Goal: Task Accomplishment & Management: Use online tool/utility

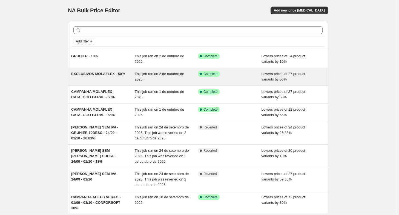
click at [114, 74] on span "EXCLUSIVOS MOLAFLEX - 50%" at bounding box center [98, 74] width 54 height 4
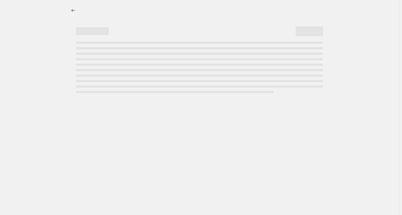
select select "percentage"
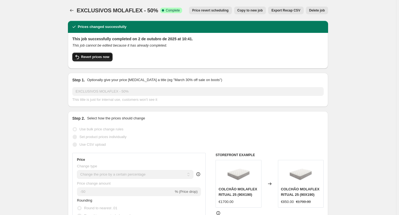
click at [93, 58] on span "Revert prices now" at bounding box center [95, 57] width 28 height 4
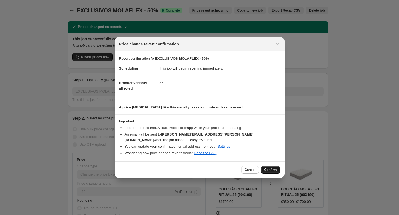
click at [270, 170] on button "Confirm" at bounding box center [270, 170] width 19 height 8
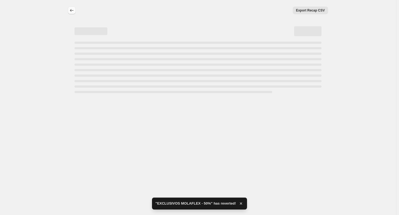
select select "percentage"
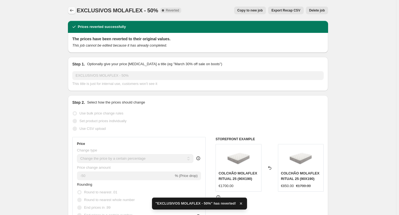
click at [75, 9] on icon "Price change jobs" at bounding box center [71, 10] width 5 height 5
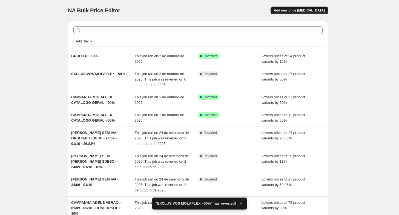
click at [317, 12] on span "Add new price [MEDICAL_DATA]" at bounding box center [299, 10] width 51 height 4
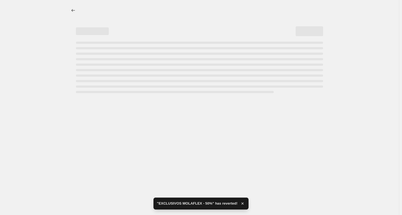
select select "percentage"
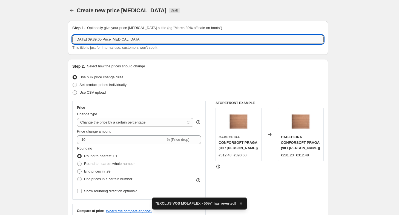
click at [279, 39] on input "[DATE] 09:39:05 Price [MEDICAL_DATA]" at bounding box center [197, 39] width 251 height 9
type input "E"
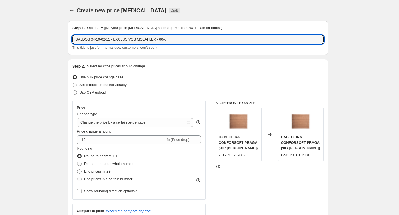
drag, startPoint x: 114, startPoint y: 39, endPoint x: 62, endPoint y: 40, distance: 51.8
click at [112, 40] on input "SALDOS 04/10-02/11 - EXCLUSIVOS MOLAFLEX - 60%" at bounding box center [197, 39] width 251 height 9
drag, startPoint x: 113, startPoint y: 39, endPoint x: 61, endPoint y: 34, distance: 51.8
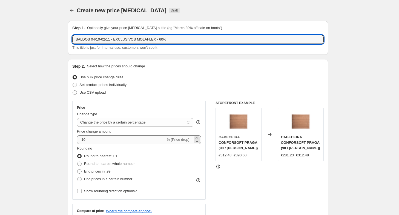
type input "SALDOS 04/10-02/11 - EXCLUSIVOS MOLAFLEX - 60%"
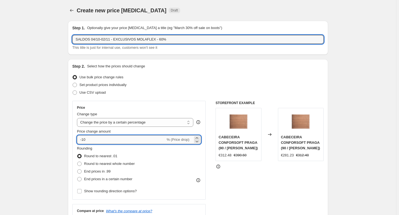
click at [88, 139] on input "-10" at bounding box center [121, 139] width 88 height 9
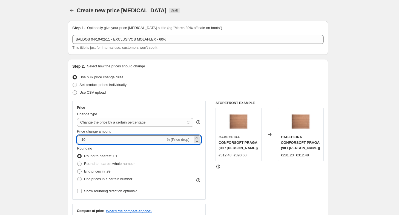
type input "-1"
type input "-60"
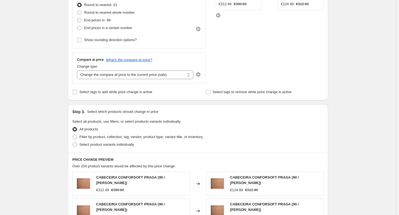
scroll to position [152, 0]
click at [84, 147] on label "Select product variants individually" at bounding box center [103, 144] width 62 height 8
click at [73, 142] on input "Select product variants individually" at bounding box center [73, 142] width 0 height 0
radio input "true"
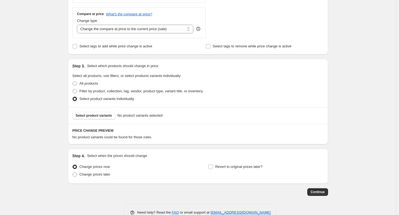
scroll to position [197, 0]
click at [98, 116] on span "Select product variants" at bounding box center [94, 115] width 36 height 4
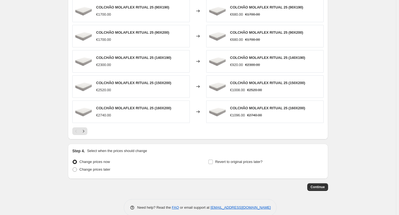
scroll to position [348, 0]
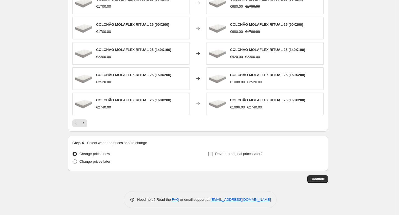
click at [213, 152] on span at bounding box center [210, 153] width 5 height 5
click at [213, 152] on input "Revert to original prices later?" at bounding box center [210, 154] width 4 height 4
checkbox input "true"
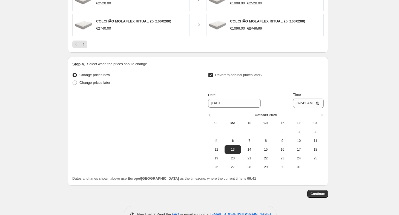
scroll to position [427, 0]
click at [322, 116] on icon "Show next month, November 2025" at bounding box center [320, 114] width 5 height 5
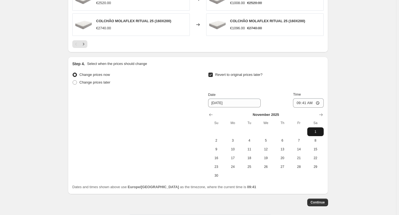
click at [317, 130] on span "1" at bounding box center [316, 132] width 12 height 4
type input "[DATE]"
click at [314, 102] on input "09:41" at bounding box center [308, 102] width 31 height 9
click at [322, 103] on input "09:41" at bounding box center [308, 102] width 31 height 9
click at [312, 103] on input "09:41" at bounding box center [308, 102] width 31 height 9
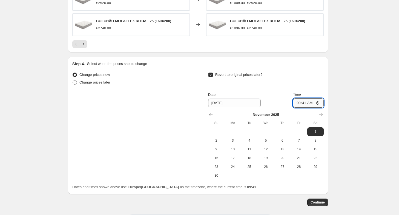
click at [312, 103] on input "09:41" at bounding box center [308, 102] width 31 height 9
click at [306, 102] on input "09:41" at bounding box center [308, 102] width 31 height 9
type input "23:59"
click at [320, 202] on span "Continue" at bounding box center [318, 202] width 14 height 4
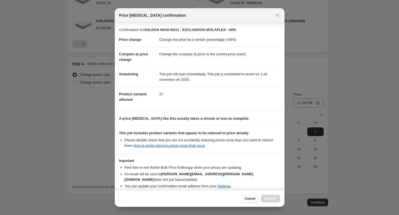
scroll to position [20, 0]
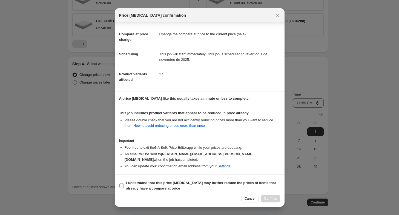
click at [161, 183] on b "I understand that this price [MEDICAL_DATA] may further reduce the prices of it…" at bounding box center [201, 186] width 150 height 10
click at [124, 184] on input "I understand that this price [MEDICAL_DATA] may further reduce the prices of it…" at bounding box center [121, 186] width 4 height 4
checkbox input "true"
click at [275, 200] on span "Confirm" at bounding box center [270, 198] width 13 height 4
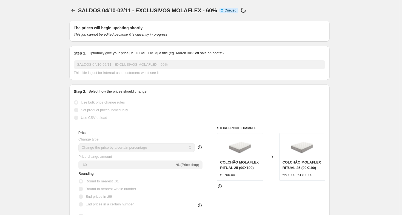
select select "percentage"
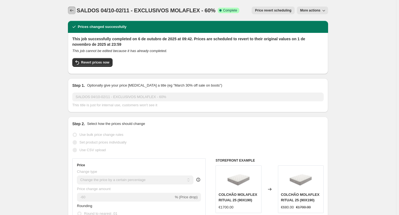
click at [73, 9] on icon "Price change jobs" at bounding box center [71, 10] width 5 height 5
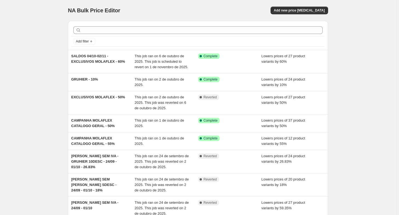
click at [104, 34] on div at bounding box center [198, 30] width 254 height 12
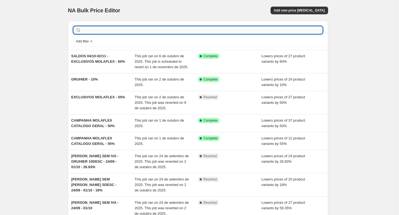
click at [97, 29] on input "text" at bounding box center [202, 30] width 240 height 8
type input "CLIMAX"
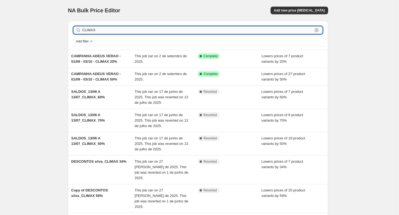
click at [118, 27] on input "CLIMAX" at bounding box center [197, 30] width 231 height 8
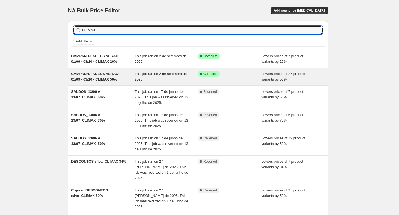
click at [111, 76] on span "CAMPANHA ADEUS VERAO - 01/09 - 03/10 - CLIMAX 50%" at bounding box center [96, 77] width 50 height 10
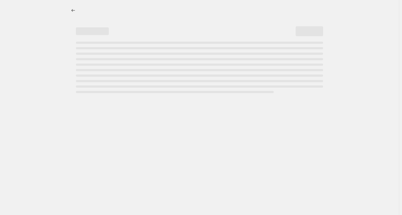
select select "percentage"
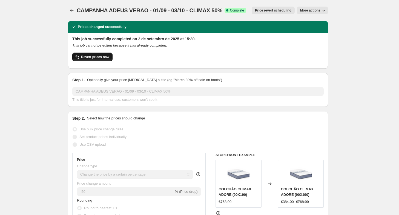
click at [88, 57] on span "Revert prices now" at bounding box center [95, 57] width 28 height 4
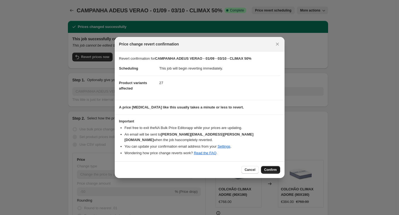
click at [274, 168] on span "Confirm" at bounding box center [270, 170] width 13 height 4
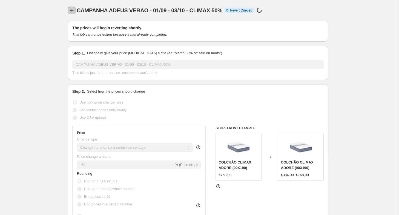
click at [73, 9] on icon "Price change jobs" at bounding box center [72, 10] width 4 height 3
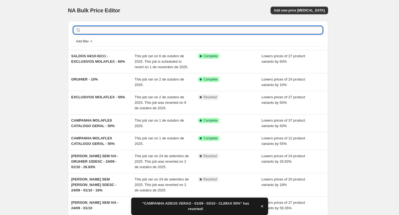
click at [97, 31] on input "text" at bounding box center [202, 30] width 240 height 8
type input "CLIMAX"
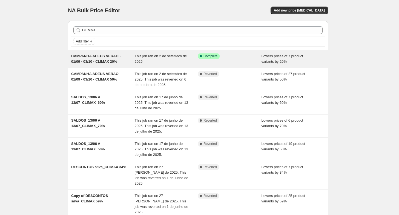
click at [94, 59] on span "CAMPANHA ADEUS VERAO - 01/09 - 03/10 - CLIMAX 20%" at bounding box center [96, 59] width 50 height 10
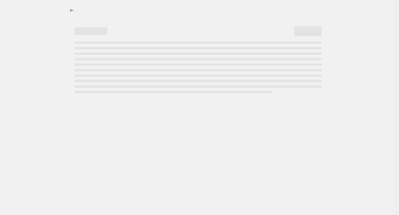
select select "percentage"
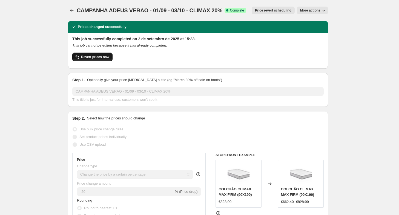
click at [105, 56] on span "Revert prices now" at bounding box center [95, 57] width 28 height 4
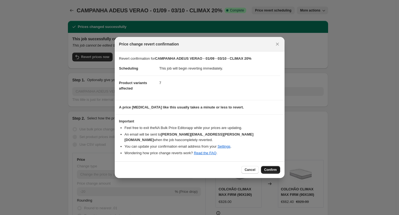
click at [269, 168] on span "Confirm" at bounding box center [270, 170] width 13 height 4
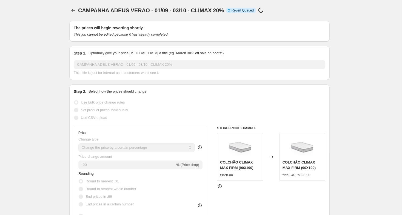
select select "percentage"
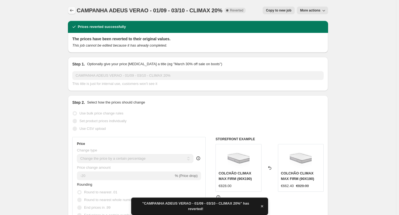
click at [75, 11] on icon "Price change jobs" at bounding box center [71, 10] width 5 height 5
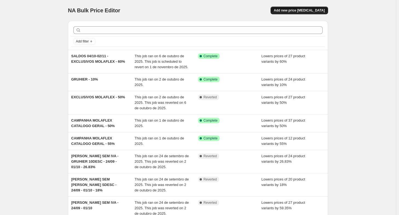
click at [296, 9] on span "Add new price [MEDICAL_DATA]" at bounding box center [299, 10] width 51 height 4
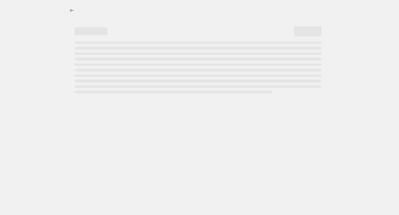
select select "percentage"
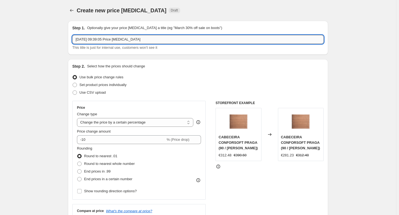
click at [116, 38] on input "[DATE] 09:39:05 Price [MEDICAL_DATA]" at bounding box center [197, 39] width 251 height 9
paste input "SALDOS 04/10-02/11 -"
type input "SALDOS 04/10-02/11 - CLIMAX - 50%"
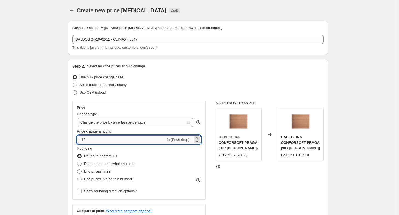
click at [134, 141] on input "-10" at bounding box center [121, 139] width 88 height 9
type input "-1"
click at [112, 138] on input "-103" at bounding box center [121, 139] width 88 height 9
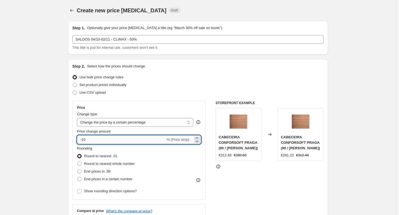
type input "-1"
type input "-50"
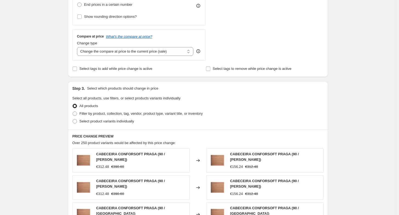
scroll to position [175, 0]
click at [128, 124] on span "Select product variants individually" at bounding box center [106, 120] width 55 height 5
click at [73, 119] on input "Select product variants individually" at bounding box center [73, 119] width 0 height 0
radio input "true"
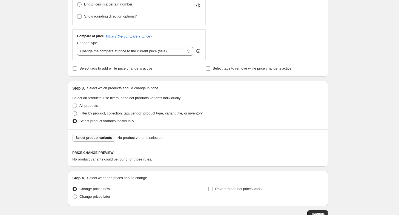
click at [106, 138] on span "Select product variants" at bounding box center [94, 138] width 36 height 4
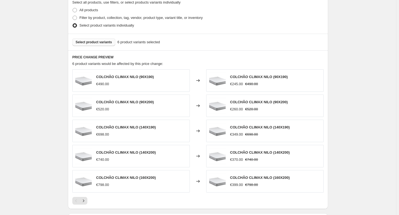
scroll to position [272, 0]
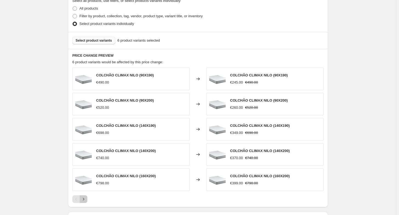
click at [86, 196] on icon "Next" at bounding box center [83, 198] width 5 height 5
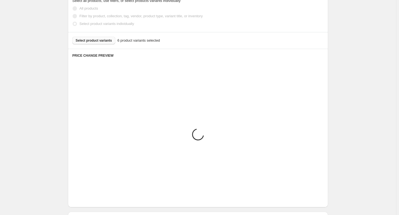
scroll to position [248, 0]
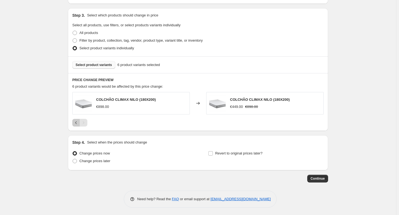
click at [75, 122] on icon "Previous" at bounding box center [75, 122] width 5 height 5
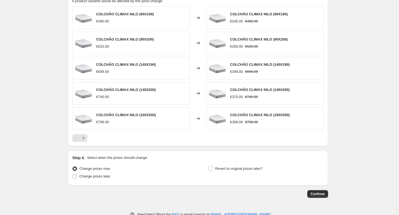
scroll to position [348, 0]
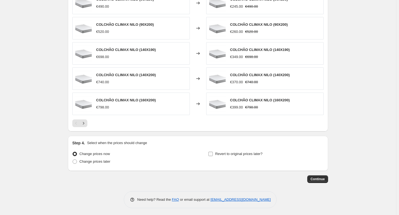
click at [251, 152] on span "Revert to original prices later?" at bounding box center [238, 154] width 47 height 4
click at [213, 152] on input "Revert to original prices later?" at bounding box center [210, 154] width 4 height 4
checkbox input "true"
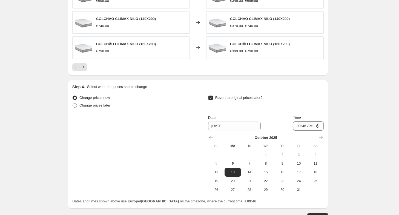
scroll to position [405, 0]
click at [324, 135] on icon "Show next month, November 2025" at bounding box center [320, 136] width 5 height 5
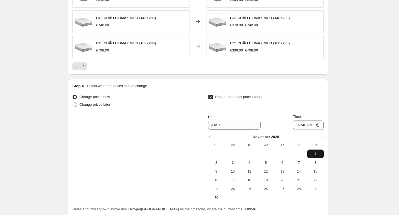
click at [314, 153] on span "1" at bounding box center [316, 154] width 12 height 4
type input "[DATE]"
click at [308, 124] on input "09:46" at bounding box center [308, 125] width 31 height 9
type input "23:59"
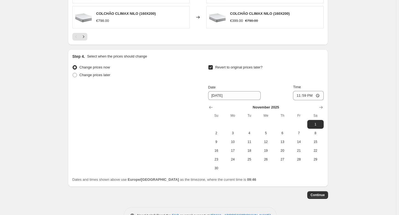
scroll to position [435, 0]
click at [321, 191] on button "Continue" at bounding box center [317, 195] width 21 height 8
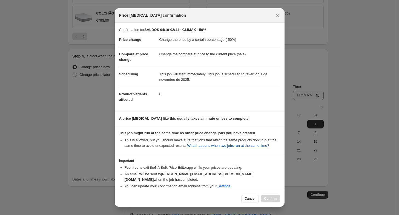
scroll to position [20, 0]
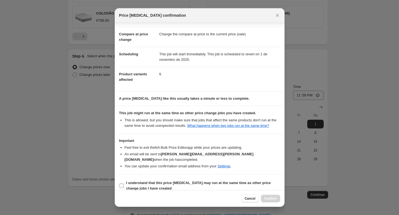
click at [158, 181] on b "I understand that this price [MEDICAL_DATA] may run at the same time as other p…" at bounding box center [198, 186] width 145 height 10
click at [124, 184] on input "I understand that this price [MEDICAL_DATA] may run at the same time as other p…" at bounding box center [121, 186] width 4 height 4
checkbox input "true"
click at [271, 200] on span "Confirm" at bounding box center [270, 198] width 13 height 4
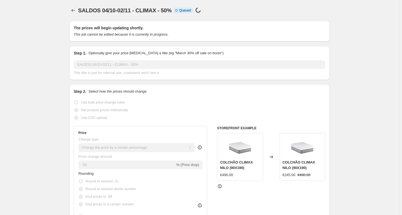
select select "percentage"
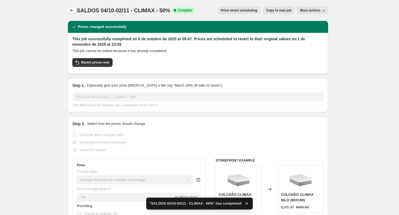
click at [74, 10] on icon "Price change jobs" at bounding box center [71, 10] width 5 height 5
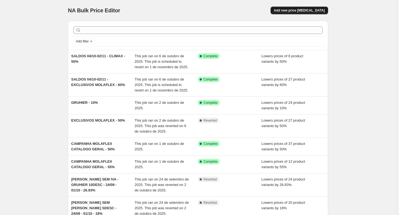
click at [295, 10] on span "Add new price [MEDICAL_DATA]" at bounding box center [299, 10] width 51 height 4
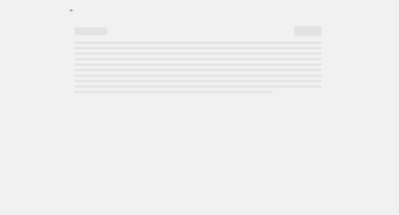
select select "percentage"
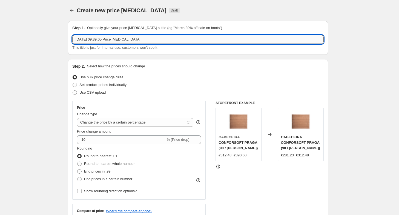
click at [181, 40] on input "[DATE] 09:39:05 Price [MEDICAL_DATA]" at bounding box center [197, 39] width 251 height 9
drag, startPoint x: 181, startPoint y: 40, endPoint x: 44, endPoint y: 26, distance: 137.1
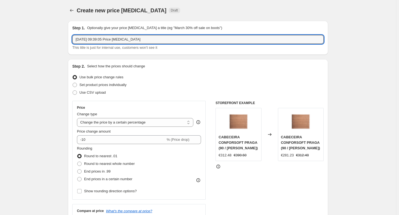
paste input "SALDOS 04/10-02/11 -"
type input "SALDOS 04/10-02/11 - CLIMAX - 60%"
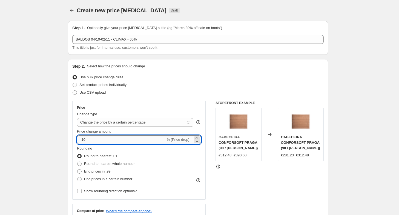
click at [94, 139] on input "-10" at bounding box center [121, 139] width 88 height 9
type input "-1"
type input "-60"
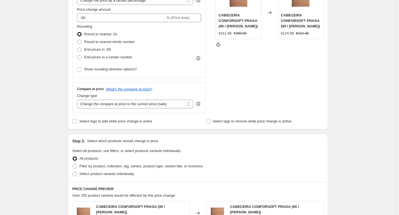
scroll to position [122, 0]
click at [100, 173] on span "Select product variants individually" at bounding box center [106, 173] width 55 height 4
click at [73, 172] on input "Select product variants individually" at bounding box center [73, 171] width 0 height 0
radio input "true"
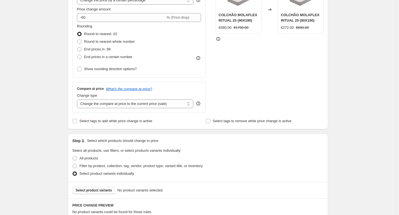
click at [99, 187] on button "Select product variants" at bounding box center [93, 191] width 43 height 8
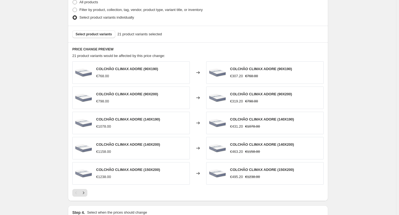
scroll to position [279, 0]
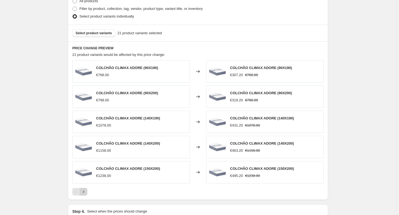
click at [86, 190] on icon "Next" at bounding box center [83, 191] width 5 height 5
click at [85, 190] on icon "Next" at bounding box center [83, 191] width 5 height 5
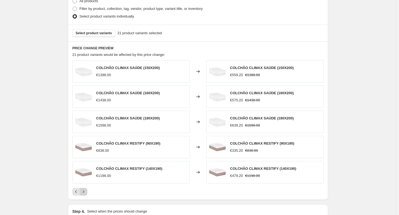
click at [87, 190] on button "Next" at bounding box center [84, 192] width 8 height 8
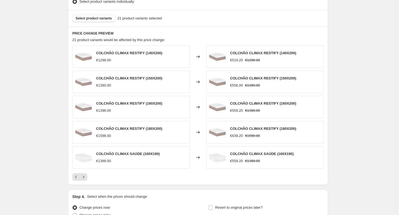
scroll to position [348, 0]
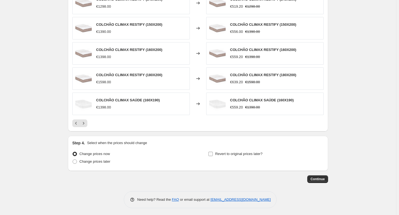
click at [221, 153] on span "Revert to original prices later?" at bounding box center [238, 154] width 47 height 4
click at [213, 153] on input "Revert to original prices later?" at bounding box center [210, 154] width 4 height 4
checkbox input "true"
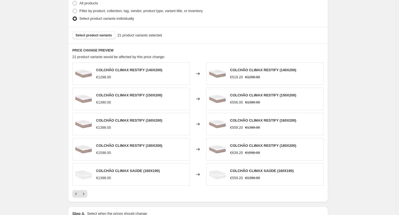
scroll to position [267, 0]
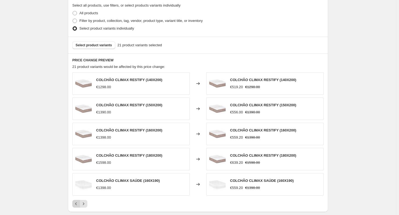
click at [74, 206] on button "Previous" at bounding box center [76, 204] width 8 height 8
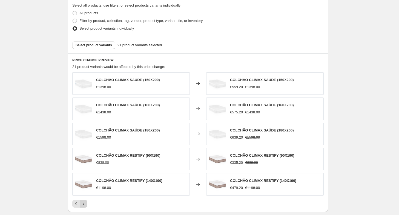
click at [84, 203] on icon "Next" at bounding box center [83, 203] width 5 height 5
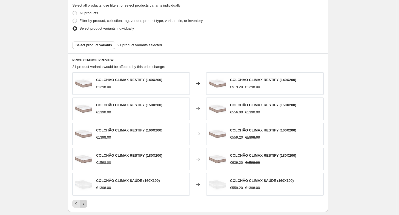
click at [84, 203] on icon "Next" at bounding box center [83, 203] width 5 height 5
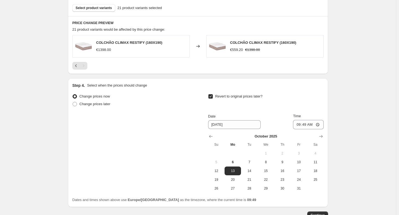
scroll to position [309, 0]
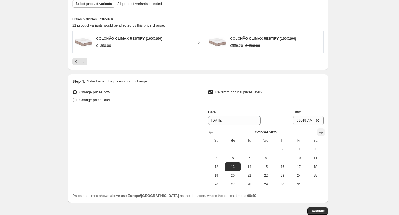
click at [323, 132] on icon "Show next month, November 2025" at bounding box center [321, 132] width 4 height 3
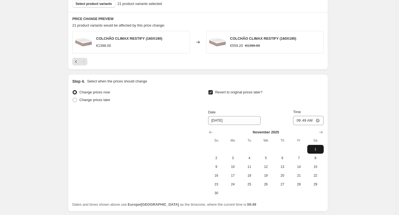
click at [319, 148] on span "1" at bounding box center [316, 149] width 12 height 4
type input "[DATE]"
click at [308, 120] on input "09:49" at bounding box center [308, 120] width 31 height 9
type input "23:59"
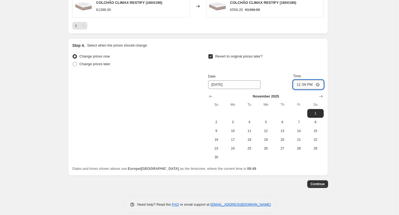
scroll to position [345, 0]
click at [314, 182] on span "Continue" at bounding box center [318, 184] width 14 height 4
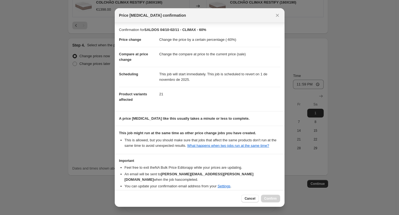
scroll to position [20, 0]
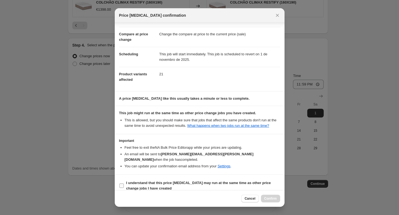
click at [245, 181] on span "I understand that this price [MEDICAL_DATA] may run at the same time as other p…" at bounding box center [203, 185] width 154 height 11
click at [124, 184] on input "I understand that this price [MEDICAL_DATA] may run at the same time as other p…" at bounding box center [121, 186] width 4 height 4
checkbox input "true"
click at [270, 199] on span "Confirm" at bounding box center [270, 198] width 13 height 4
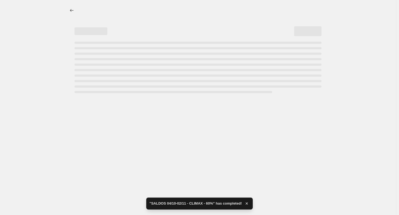
select select "percentage"
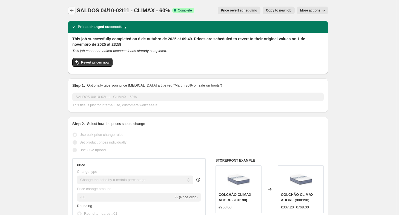
click at [71, 12] on icon "Price change jobs" at bounding box center [71, 10] width 5 height 5
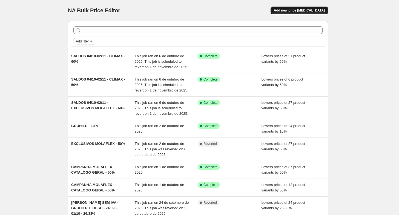
click at [291, 11] on span "Add new price [MEDICAL_DATA]" at bounding box center [299, 10] width 51 height 4
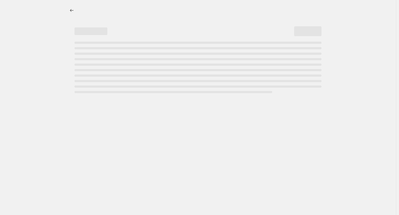
select select "percentage"
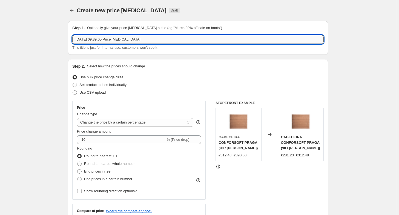
click at [131, 40] on input "[DATE] 09:39:05 Price [MEDICAL_DATA]" at bounding box center [197, 39] width 251 height 9
paste input "SALDOS 04/10-02/11 -"
type input "SALDOS 04/10-02/11 - CLIMAX - 40%"
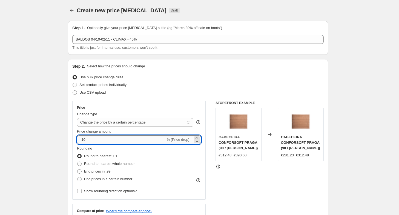
click at [112, 140] on input "-10" at bounding box center [121, 139] width 88 height 9
click at [112, 140] on input "Price change amount" at bounding box center [131, 139] width 108 height 9
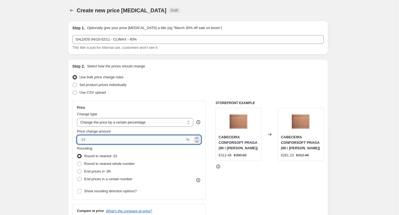
click at [112, 140] on input "Price change amount" at bounding box center [131, 139] width 108 height 9
type input "4"
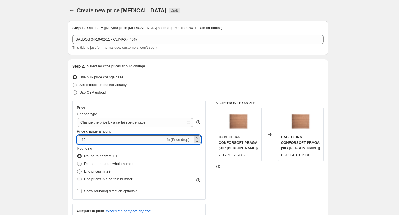
click at [84, 140] on input "-40" at bounding box center [121, 139] width 88 height 9
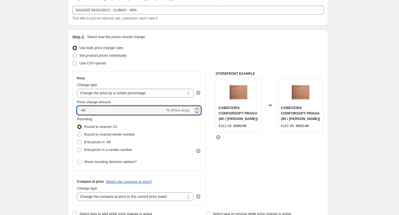
scroll to position [30, 0]
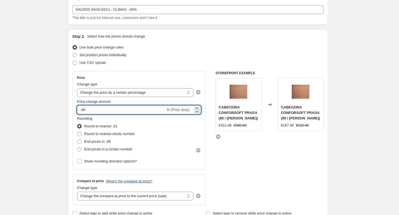
click at [148, 106] on input "-40" at bounding box center [121, 109] width 88 height 9
type input "-4"
type input "-40"
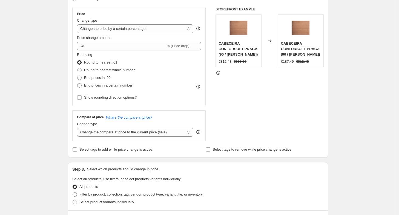
scroll to position [148, 0]
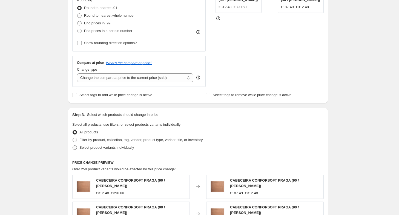
click at [90, 146] on span "Select product variants individually" at bounding box center [106, 147] width 55 height 4
click at [73, 146] on input "Select product variants individually" at bounding box center [73, 145] width 0 height 0
radio input "true"
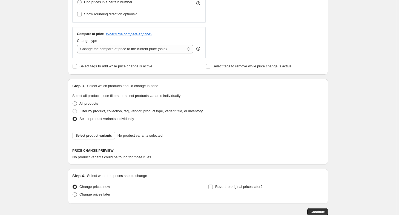
scroll to position [177, 0]
click at [104, 133] on span "Select product variants" at bounding box center [94, 135] width 36 height 4
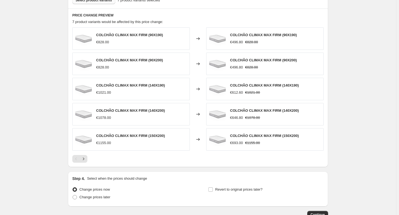
scroll to position [313, 0]
click at [84, 158] on icon "Next" at bounding box center [83, 158] width 5 height 5
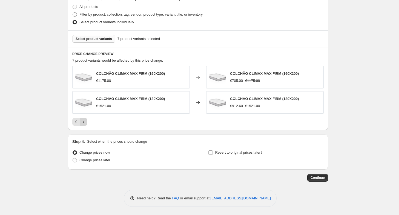
scroll to position [273, 0]
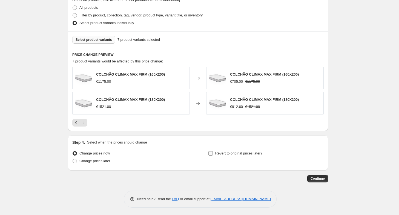
click at [257, 152] on span "Revert to original prices later?" at bounding box center [238, 153] width 47 height 4
click at [213, 152] on input "Revert to original prices later?" at bounding box center [210, 153] width 4 height 4
checkbox input "true"
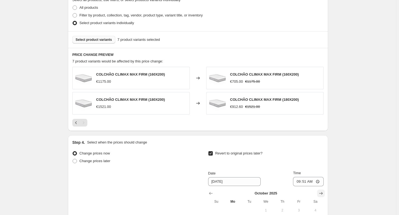
click at [321, 193] on icon "Show next month, November 2025" at bounding box center [321, 193] width 4 height 3
click at [317, 208] on span "1" at bounding box center [316, 210] width 12 height 4
type input "[DATE]"
click at [305, 180] on input "09:51" at bounding box center [308, 181] width 31 height 9
type input "23:59"
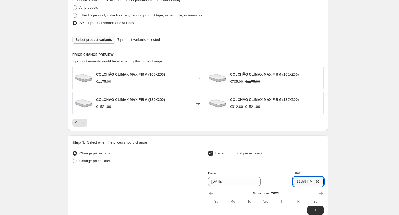
click at [348, 181] on div "Create new price [MEDICAL_DATA]. This page is ready Create new price [MEDICAL_D…" at bounding box center [198, 22] width 396 height 591
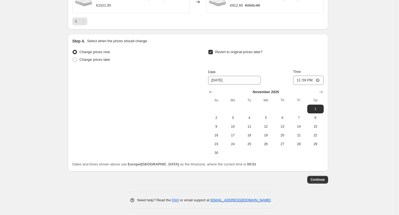
scroll to position [375, 0]
click at [321, 177] on span "Continue" at bounding box center [318, 179] width 14 height 4
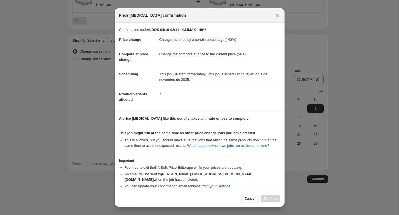
scroll to position [20, 0]
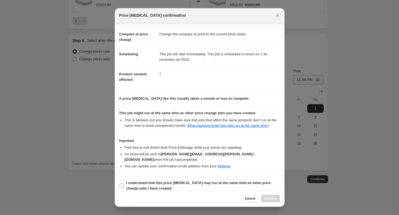
click at [233, 181] on b "I understand that this price [MEDICAL_DATA] may run at the same time as other p…" at bounding box center [198, 186] width 145 height 10
click at [124, 184] on input "I understand that this price [MEDICAL_DATA] may run at the same time as other p…" at bounding box center [121, 186] width 4 height 4
checkbox input "true"
click at [267, 198] on span "Confirm" at bounding box center [270, 198] width 13 height 4
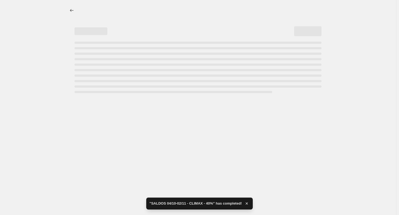
select select "percentage"
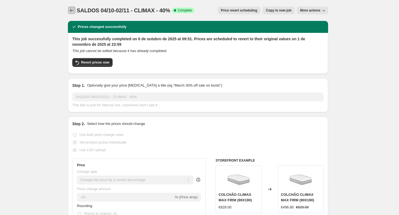
click at [72, 10] on icon "Price change jobs" at bounding box center [72, 10] width 4 height 3
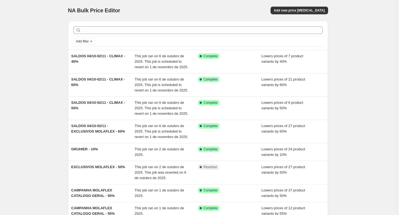
click at [147, 26] on div at bounding box center [198, 30] width 254 height 12
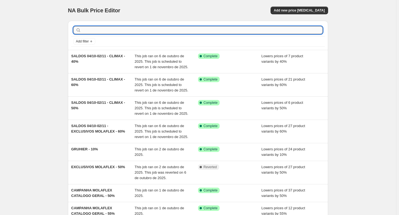
click at [147, 31] on input "text" at bounding box center [202, 30] width 240 height 8
type input "GRUHIER"
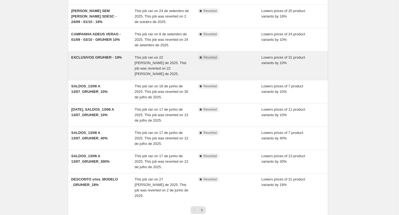
scroll to position [115, 0]
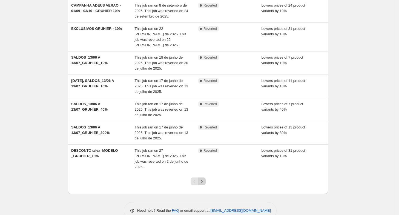
click at [204, 179] on icon "Next" at bounding box center [201, 181] width 5 height 5
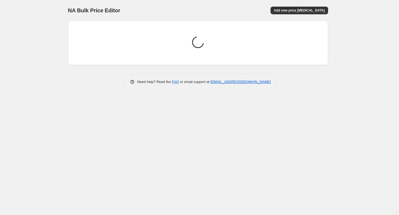
scroll to position [0, 0]
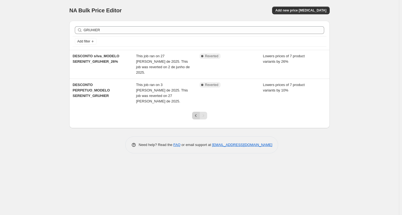
click at [195, 113] on icon "Previous" at bounding box center [195, 115] width 5 height 5
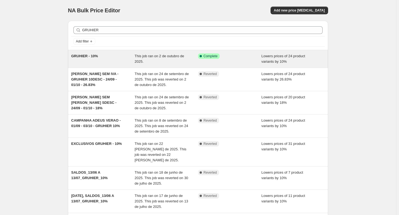
click at [104, 59] on div "GRUHIER - 10%" at bounding box center [103, 58] width 64 height 11
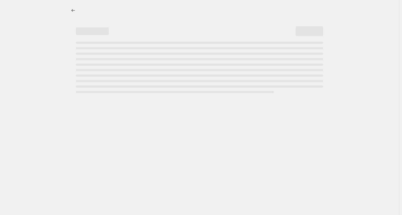
select select "percentage"
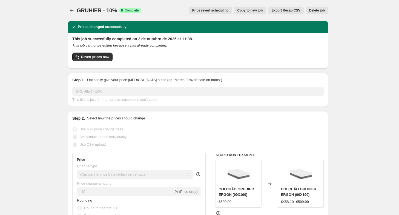
click at [104, 59] on button "Revert prices now" at bounding box center [92, 57] width 40 height 9
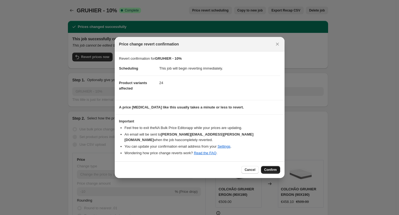
click at [268, 166] on button "Confirm" at bounding box center [270, 170] width 19 height 8
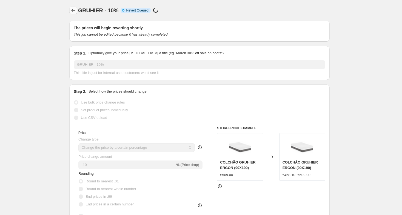
select select "percentage"
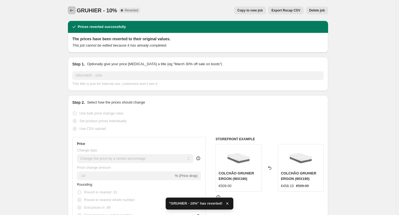
click at [73, 10] on icon "Price change jobs" at bounding box center [71, 10] width 5 height 5
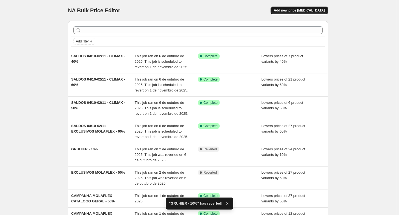
click at [306, 10] on span "Add new price [MEDICAL_DATA]" at bounding box center [299, 10] width 51 height 4
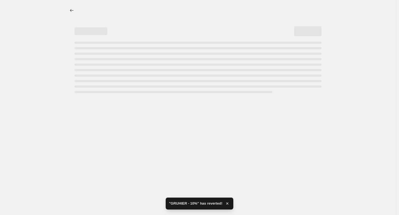
select select "percentage"
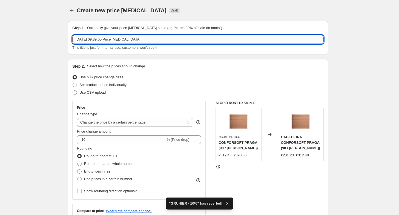
click at [171, 42] on input "[DATE] 09:39:05 Price [MEDICAL_DATA]" at bounding box center [197, 39] width 251 height 9
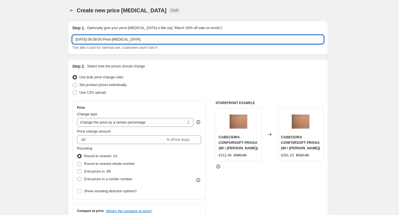
paste input "SALDOS 04/10-02/11 -"
type input "SALDOS 04/10-02/11 - GRUHIER - 30%"
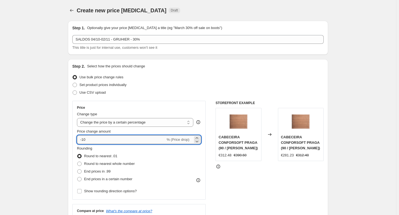
click at [118, 138] on input "-10" at bounding box center [121, 139] width 88 height 9
type input "-1"
type input "-30"
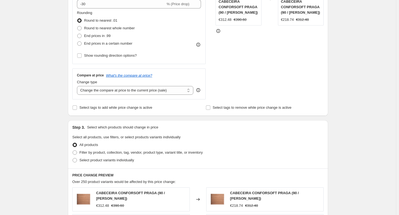
scroll to position [136, 0]
click at [101, 159] on span "Select product variants individually" at bounding box center [106, 160] width 55 height 4
click at [73, 158] on input "Select product variants individually" at bounding box center [73, 158] width 0 height 0
radio input "true"
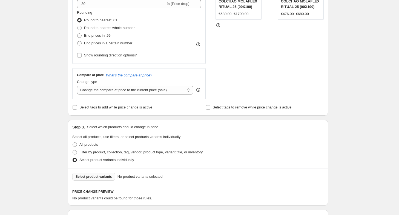
click at [89, 176] on span "Select product variants" at bounding box center [94, 176] width 36 height 4
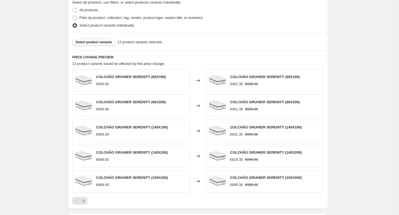
scroll to position [271, 0]
click at [86, 200] on icon "Next" at bounding box center [83, 200] width 5 height 5
click at [86, 198] on icon "Next" at bounding box center [83, 200] width 5 height 5
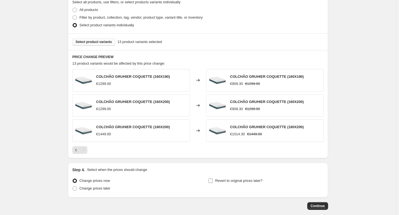
click at [235, 180] on span "Revert to original prices later?" at bounding box center [238, 181] width 47 height 4
click at [213, 180] on input "Revert to original prices later?" at bounding box center [210, 181] width 4 height 4
checkbox input "true"
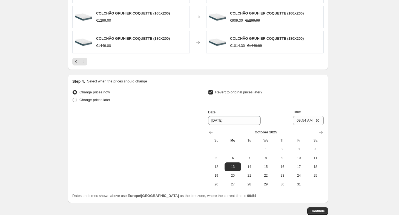
scroll to position [359, 0]
click at [321, 134] on button "Show next month, November 2025" at bounding box center [321, 132] width 8 height 8
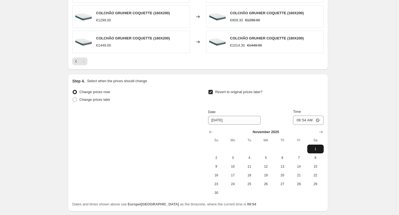
click at [318, 149] on span "1" at bounding box center [316, 149] width 12 height 4
type input "[DATE]"
click at [307, 120] on input "09:54" at bounding box center [308, 120] width 31 height 9
type input "23:59"
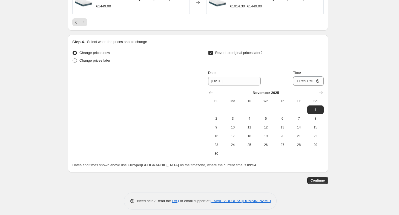
scroll to position [399, 0]
click at [322, 177] on span "Continue" at bounding box center [318, 179] width 14 height 4
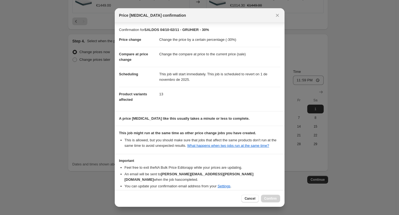
scroll to position [20, 0]
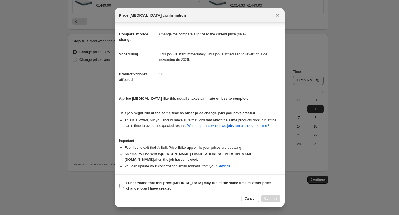
click at [182, 181] on b "I understand that this price [MEDICAL_DATA] may run at the same time as other p…" at bounding box center [198, 186] width 145 height 10
click at [124, 184] on input "I understand that this price [MEDICAL_DATA] may run at the same time as other p…" at bounding box center [121, 186] width 4 height 4
checkbox input "true"
click at [273, 199] on span "Confirm" at bounding box center [270, 198] width 13 height 4
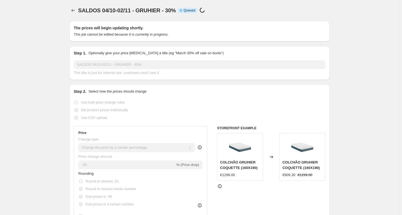
select select "percentage"
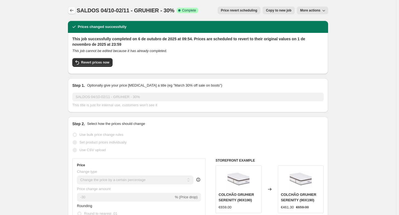
click at [75, 8] on icon "Price change jobs" at bounding box center [71, 10] width 5 height 5
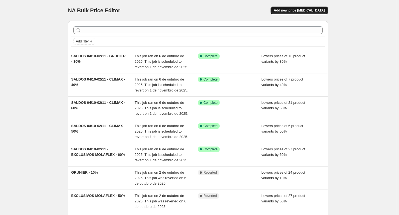
click at [302, 10] on span "Add new price [MEDICAL_DATA]" at bounding box center [299, 10] width 51 height 4
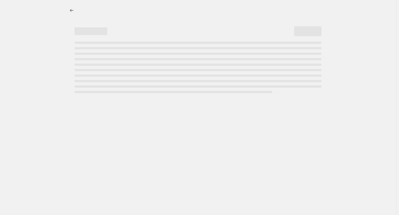
select select "percentage"
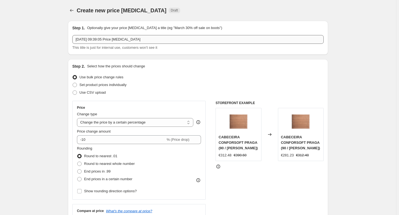
drag, startPoint x: 191, startPoint y: 35, endPoint x: 188, endPoint y: 39, distance: 5.3
click at [188, 39] on div "Step 1. Optionally give your price [MEDICAL_DATA] a title (eg "March 30% off sa…" at bounding box center [197, 37] width 251 height 25
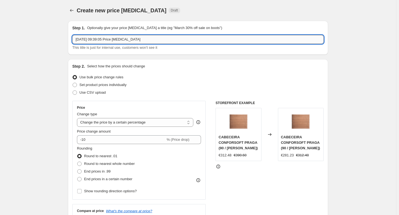
click at [188, 39] on input "[DATE] 09:39:05 Price [MEDICAL_DATA]" at bounding box center [197, 39] width 251 height 9
paste input "SALDOS 04/10-02/11 -"
type input "SALDOS 04/10-02/11 - GRUHIER - 20%"
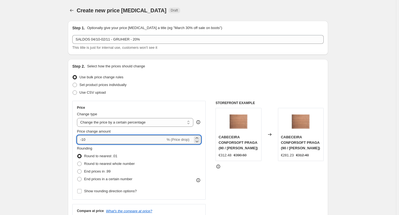
click at [84, 141] on input "-10" at bounding box center [121, 139] width 88 height 9
type input "-20"
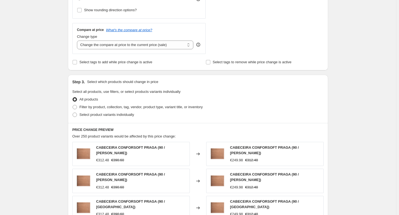
scroll to position [181, 0]
click at [96, 114] on span "Select product variants individually" at bounding box center [106, 114] width 55 height 4
click at [73, 113] on input "Select product variants individually" at bounding box center [73, 112] width 0 height 0
radio input "true"
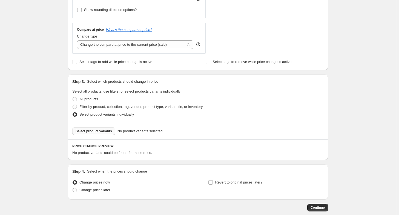
click at [97, 131] on span "Select product variants" at bounding box center [94, 131] width 36 height 4
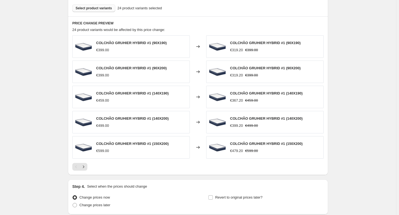
scroll to position [305, 0]
click at [87, 168] on button "Next" at bounding box center [84, 167] width 8 height 8
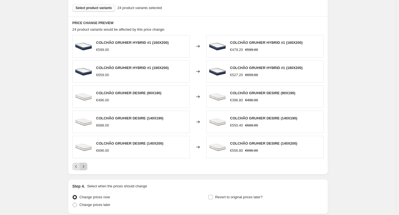
click at [87, 164] on button "Next" at bounding box center [84, 167] width 8 height 8
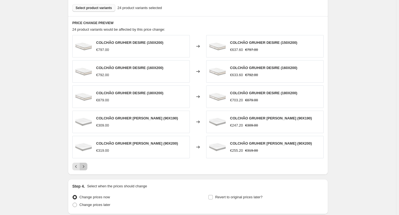
click at [87, 163] on button "Next" at bounding box center [84, 167] width 8 height 8
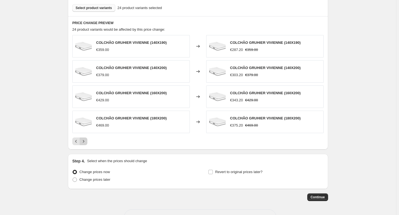
click at [87, 162] on div "Step 4. Select when the prices should change" at bounding box center [197, 160] width 251 height 5
click at [233, 170] on span "Revert to original prices later?" at bounding box center [238, 172] width 47 height 4
click at [213, 170] on input "Revert to original prices later?" at bounding box center [210, 172] width 4 height 4
checkbox input "true"
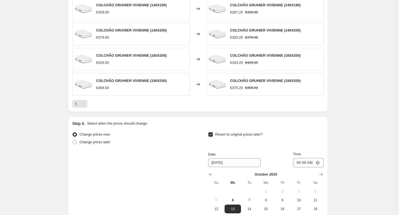
scroll to position [350, 0]
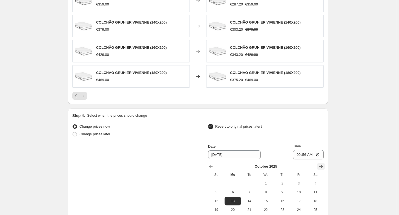
click at [324, 167] on icon "Show next month, November 2025" at bounding box center [320, 166] width 5 height 5
click at [317, 183] on span "1" at bounding box center [316, 183] width 12 height 4
type input "[DATE]"
click at [306, 154] on input "09:56" at bounding box center [308, 154] width 31 height 9
type input "23:59"
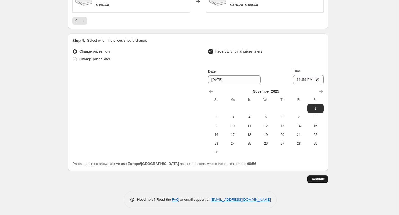
click at [320, 179] on span "Continue" at bounding box center [318, 179] width 14 height 4
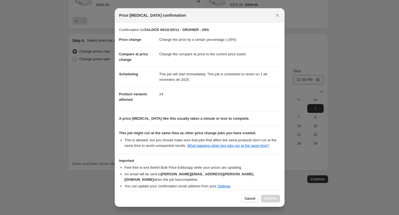
scroll to position [20, 0]
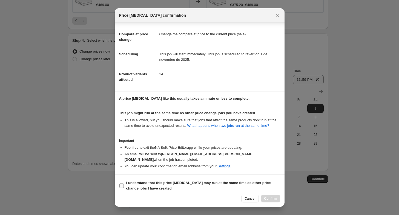
click at [186, 181] on b "I understand that this price [MEDICAL_DATA] may run at the same time as other p…" at bounding box center [198, 186] width 145 height 10
click at [124, 184] on input "I understand that this price [MEDICAL_DATA] may run at the same time as other p…" at bounding box center [121, 186] width 4 height 4
checkbox input "true"
click at [268, 199] on span "Confirm" at bounding box center [270, 198] width 13 height 4
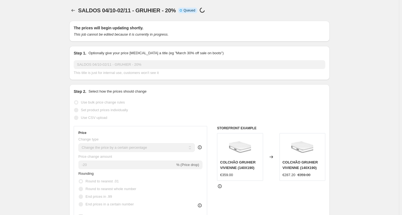
select select "percentage"
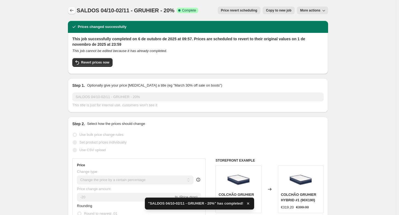
click at [73, 10] on icon "Price change jobs" at bounding box center [71, 10] width 5 height 5
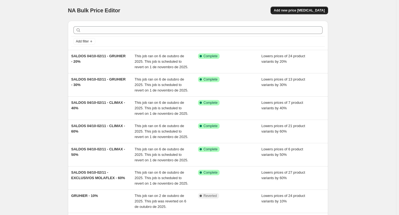
click at [304, 10] on span "Add new price [MEDICAL_DATA]" at bounding box center [299, 10] width 51 height 4
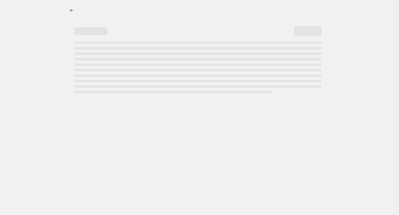
select select "percentage"
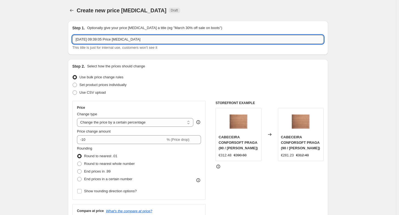
click at [199, 36] on input "[DATE] 09:39:05 Price [MEDICAL_DATA]" at bounding box center [197, 39] width 251 height 9
paste input "SALDOS 04/10-02/11 -"
type input "SALDOS 04/10-02/11 - GRUHIER - 25%"
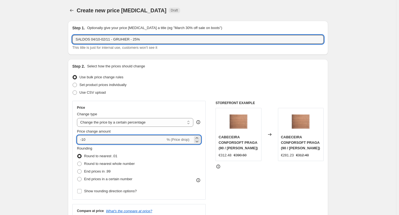
click at [97, 141] on input "-10" at bounding box center [121, 139] width 88 height 9
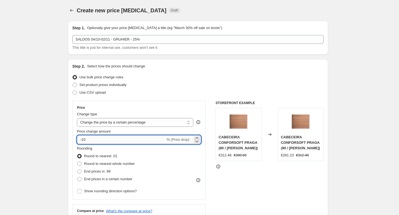
type input "-1"
type input "-25"
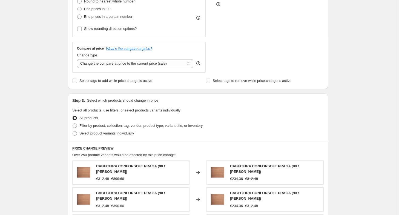
scroll to position [163, 0]
click at [84, 132] on span "Select product variants individually" at bounding box center [106, 133] width 55 height 4
click at [73, 131] on input "Select product variants individually" at bounding box center [73, 131] width 0 height 0
radio input "true"
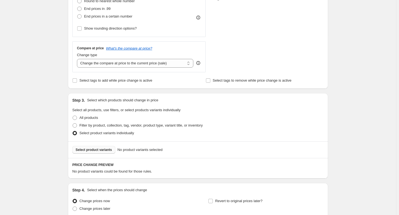
click at [102, 149] on span "Select product variants" at bounding box center [94, 150] width 36 height 4
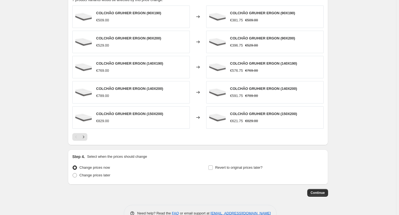
scroll to position [335, 0]
click at [86, 134] on icon "Next" at bounding box center [83, 136] width 5 height 5
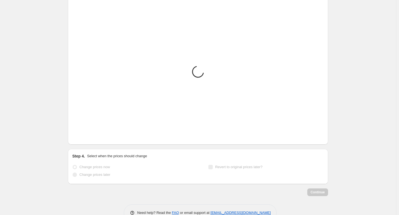
scroll to position [273, 0]
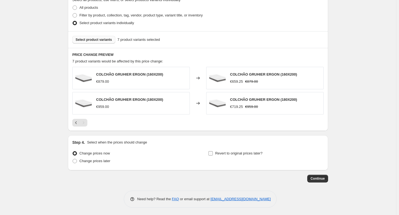
click at [221, 156] on label "Revert to original prices later?" at bounding box center [235, 154] width 55 height 8
click at [213, 156] on input "Revert to original prices later?" at bounding box center [210, 153] width 4 height 4
checkbox input "true"
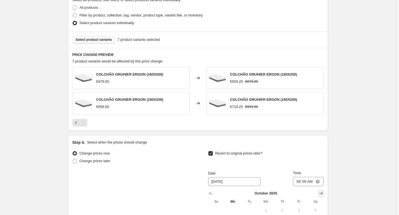
click at [321, 194] on icon "Show next month, November 2025" at bounding box center [320, 193] width 5 height 5
click at [317, 208] on span "1" at bounding box center [316, 210] width 12 height 4
type input "[DATE]"
click at [306, 181] on input "09:58" at bounding box center [308, 181] width 31 height 9
type input "23:59"
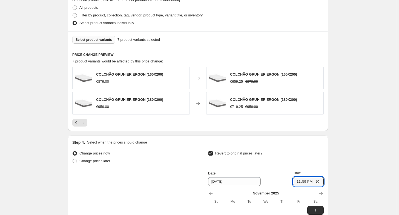
click at [380, 151] on div "Create new price [MEDICAL_DATA]. This page is ready Create new price [MEDICAL_D…" at bounding box center [198, 22] width 396 height 591
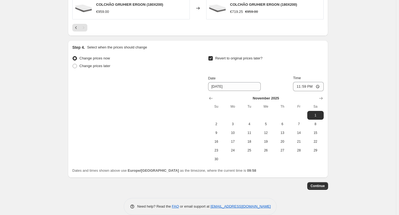
scroll to position [368, 0]
click at [316, 186] on span "Continue" at bounding box center [318, 186] width 14 height 4
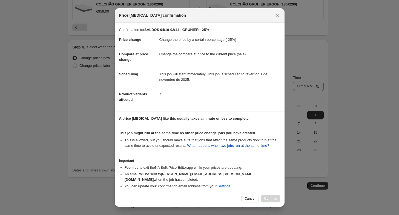
scroll to position [20, 0]
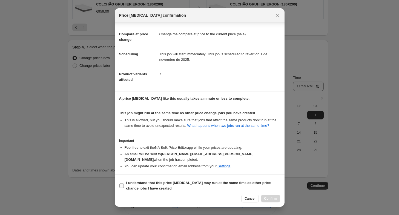
click at [214, 181] on b "I understand that this price [MEDICAL_DATA] may run at the same time as other p…" at bounding box center [198, 186] width 145 height 10
click at [124, 184] on input "I understand that this price [MEDICAL_DATA] may run at the same time as other p…" at bounding box center [121, 186] width 4 height 4
checkbox input "true"
click at [270, 197] on span "Confirm" at bounding box center [270, 198] width 13 height 4
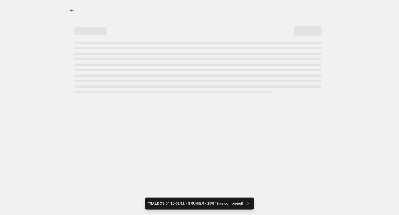
select select "percentage"
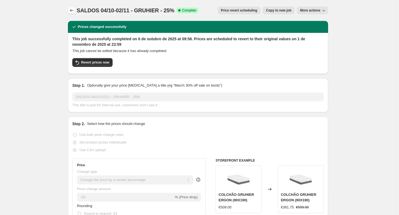
click at [74, 8] on icon "Price change jobs" at bounding box center [71, 10] width 5 height 5
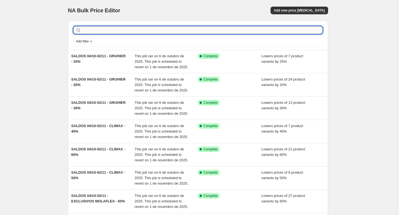
click at [98, 30] on input "text" at bounding box center [202, 30] width 240 height 8
type input "MOLAFLEX"
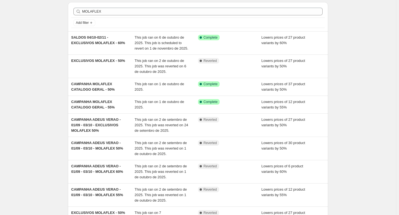
scroll to position [19, 0]
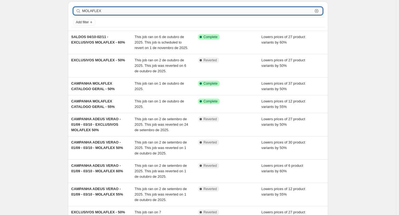
click at [99, 13] on input "MOLAFLEX" at bounding box center [197, 11] width 231 height 8
type input "X"
type input "DUNLOPILLO"
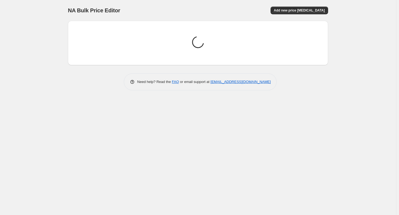
scroll to position [0, 0]
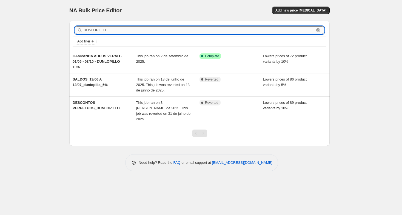
click at [113, 32] on input "DUNLOPILLO" at bounding box center [199, 30] width 231 height 8
type input "CONFORS"
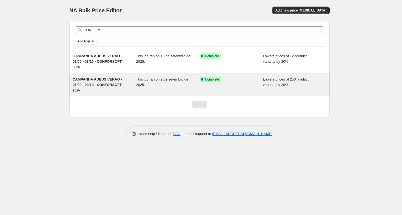
click at [188, 83] on div "This job ran on 2 de setembro de 2025." at bounding box center [168, 85] width 64 height 16
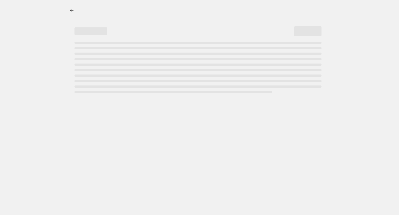
select select "percentage"
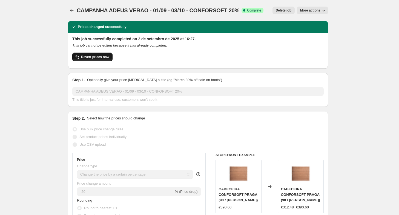
click at [85, 59] on span "Revert prices now" at bounding box center [95, 57] width 28 height 4
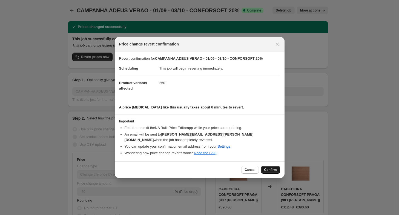
click at [272, 168] on span "Confirm" at bounding box center [270, 170] width 13 height 4
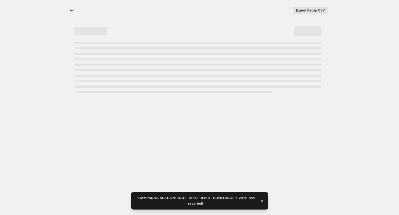
select select "percentage"
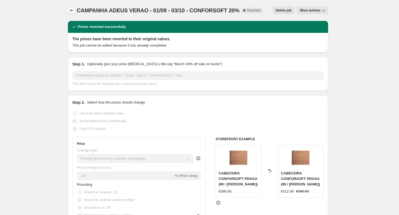
click at [73, 13] on button "Price change jobs" at bounding box center [72, 11] width 8 height 8
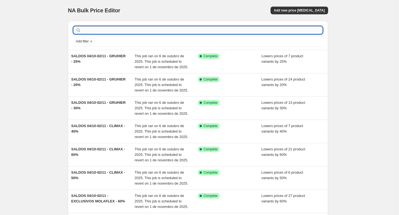
click at [106, 29] on input "text" at bounding box center [202, 30] width 240 height 8
type input "CONFOR"
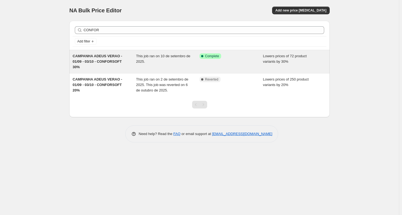
click at [121, 65] on div "CAMPANHA ADEUS VERAO - 01/09 - 03/10 - CONFORSOFT 30%" at bounding box center [105, 61] width 64 height 16
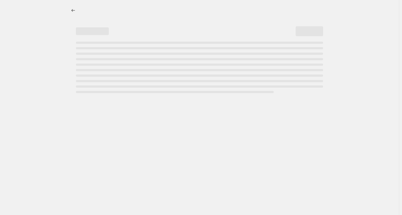
select select "percentage"
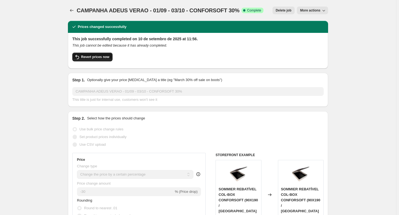
click at [81, 56] on icon "button" at bounding box center [77, 57] width 7 height 7
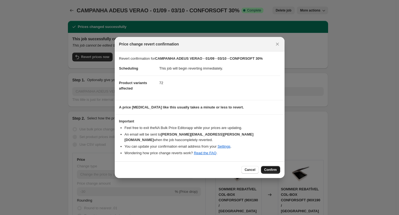
click at [267, 166] on button "Confirm" at bounding box center [270, 170] width 19 height 8
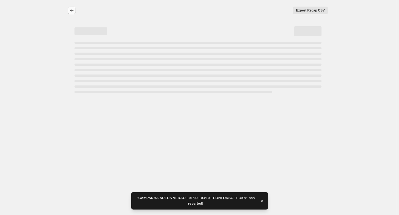
select select "percentage"
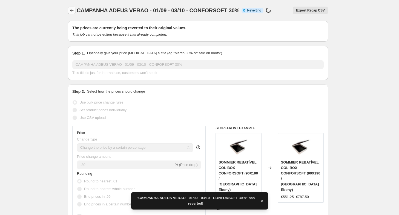
click at [74, 10] on icon "Price change jobs" at bounding box center [71, 10] width 5 height 5
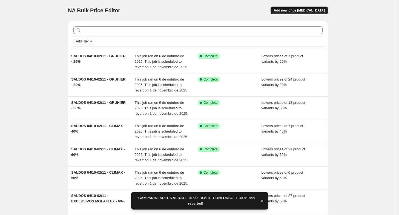
click at [300, 7] on button "Add new price [MEDICAL_DATA]" at bounding box center [300, 11] width 58 height 8
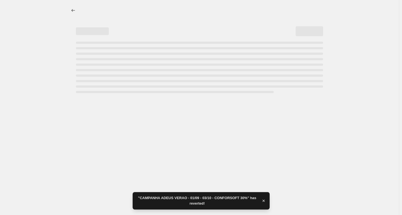
select select "percentage"
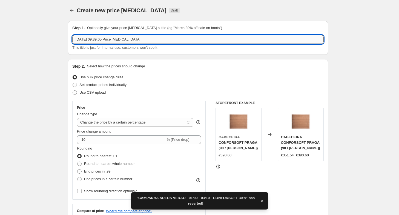
click at [111, 40] on input "[DATE] 09:39:05 Price [MEDICAL_DATA]" at bounding box center [197, 39] width 251 height 9
paste input "SALDOS 04/10-02/11 -"
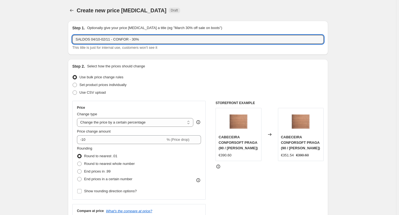
type input "SALDOS 04/10-02/11 - CONFOR - 30%"
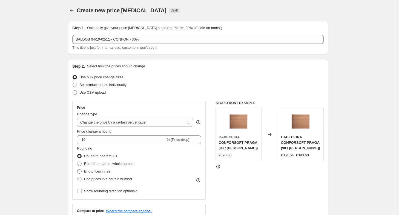
click at [102, 134] on div "Price change amount -10 % (Price drop)" at bounding box center [139, 136] width 124 height 15
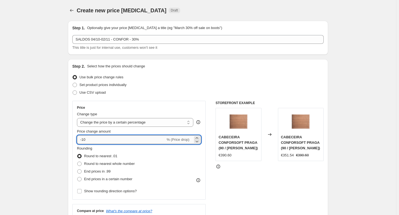
click at [100, 138] on input "-10" at bounding box center [121, 139] width 88 height 9
type input "-1"
type input "-30"
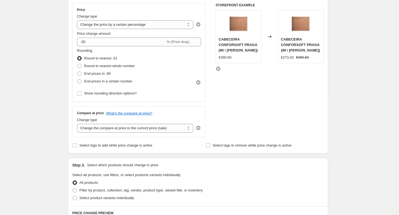
scroll to position [138, 0]
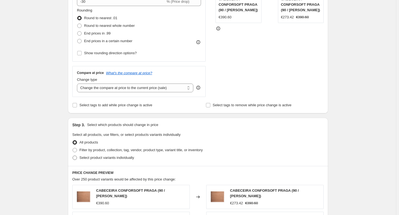
click at [85, 156] on span "Select product variants individually" at bounding box center [106, 158] width 55 height 4
click at [73, 156] on input "Select product variants individually" at bounding box center [73, 156] width 0 height 0
radio input "true"
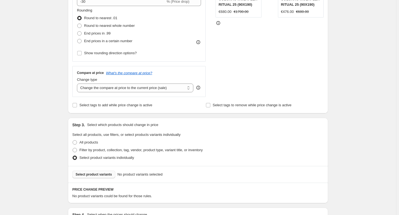
click at [94, 172] on button "Select product variants" at bounding box center [93, 175] width 43 height 8
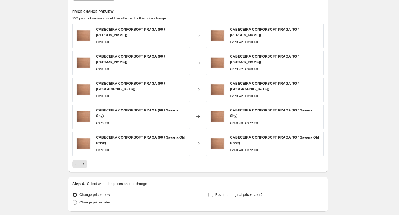
scroll to position [349, 0]
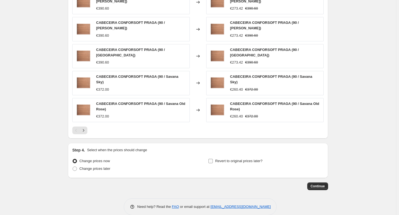
click at [250, 157] on label "Revert to original prices later?" at bounding box center [235, 161] width 55 height 8
click at [213, 159] on input "Revert to original prices later?" at bounding box center [210, 161] width 4 height 4
checkbox input "true"
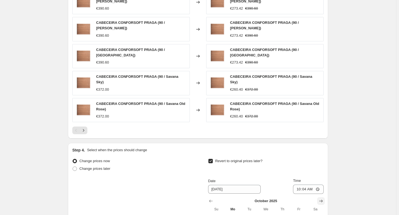
click at [320, 198] on icon "Show next month, November 2025" at bounding box center [320, 200] width 5 height 5
click at [318, 214] on button "1" at bounding box center [315, 218] width 16 height 9
type input "[DATE]"
click at [307, 185] on input "10:04" at bounding box center [308, 189] width 31 height 9
type input "23:59"
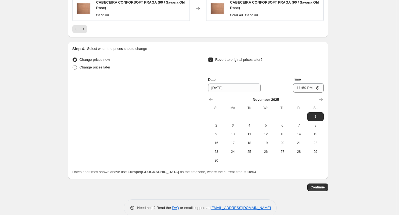
scroll to position [452, 0]
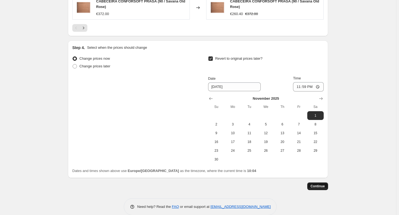
click at [318, 184] on span "Continue" at bounding box center [318, 186] width 14 height 4
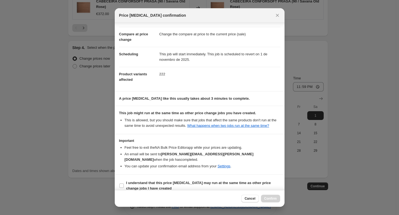
scroll to position [20, 0]
click at [156, 181] on b "I understand that this price [MEDICAL_DATA] may run at the same time as other p…" at bounding box center [198, 186] width 145 height 10
click at [124, 184] on input "I understand that this price [MEDICAL_DATA] may run at the same time as other p…" at bounding box center [121, 186] width 4 height 4
checkbox input "true"
click at [271, 200] on span "Confirm" at bounding box center [270, 198] width 13 height 4
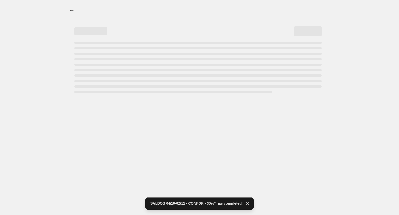
select select "percentage"
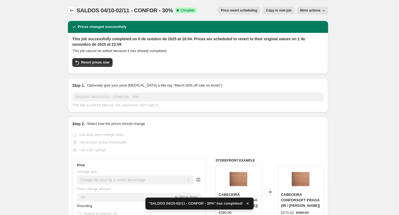
click at [74, 8] on icon "Price change jobs" at bounding box center [71, 10] width 5 height 5
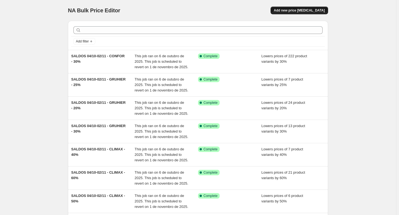
click at [298, 13] on button "Add new price [MEDICAL_DATA]" at bounding box center [300, 11] width 58 height 8
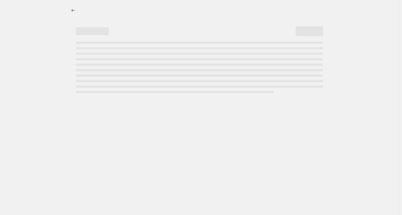
select select "percentage"
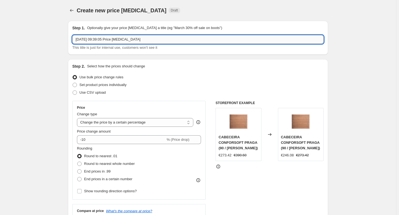
click at [120, 40] on input "[DATE] 09:39:05 Price [MEDICAL_DATA]" at bounding box center [197, 39] width 251 height 9
paste input "SALDOS 04/10-02/11 -"
type input "SALDOS 04/10-02/11 - CONFOR - 20%"
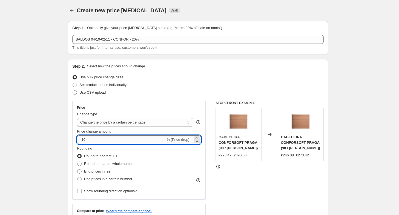
click at [92, 137] on input "-10" at bounding box center [121, 139] width 88 height 9
type input "-1"
type input "-20"
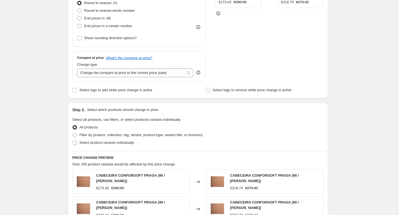
scroll to position [154, 0]
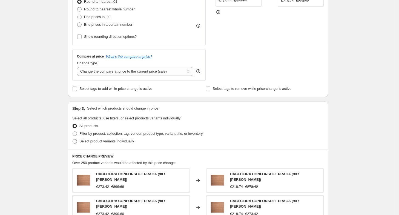
click at [109, 143] on span "Select product variants individually" at bounding box center [106, 141] width 55 height 4
click at [73, 139] on input "Select product variants individually" at bounding box center [73, 139] width 0 height 0
radio input "true"
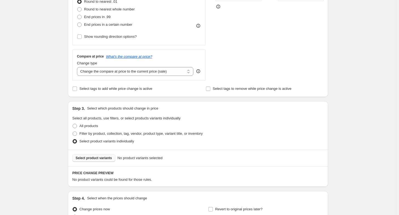
click at [92, 159] on span "Select product variants" at bounding box center [94, 158] width 36 height 4
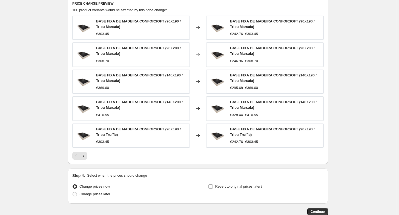
scroll to position [357, 0]
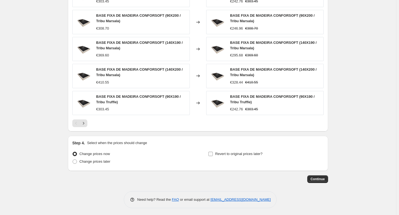
click at [256, 152] on span "Revert to original prices later?" at bounding box center [238, 154] width 47 height 4
click at [213, 152] on input "Revert to original prices later?" at bounding box center [210, 154] width 4 height 4
checkbox input "true"
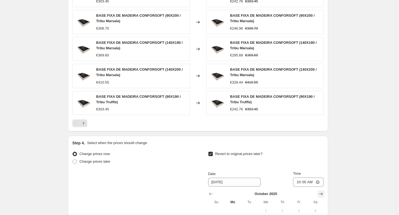
click at [325, 193] on button "Show next month, November 2025" at bounding box center [321, 194] width 8 height 8
click at [318, 209] on span "1" at bounding box center [316, 211] width 12 height 4
type input "[DATE]"
click at [307, 182] on input "10:05" at bounding box center [308, 181] width 31 height 9
type input "23:59"
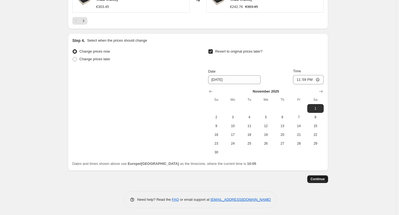
click at [322, 178] on span "Continue" at bounding box center [318, 179] width 14 height 4
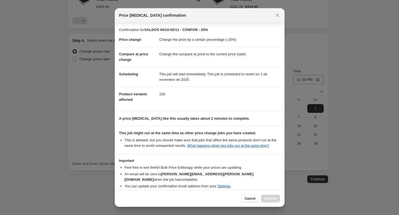
scroll to position [20, 0]
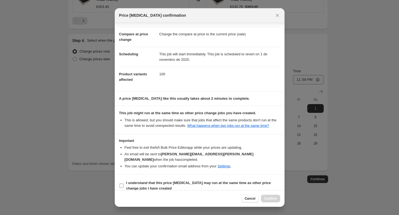
click at [241, 181] on b "I understand that this price [MEDICAL_DATA] may run at the same time as other p…" at bounding box center [198, 186] width 145 height 10
click at [124, 184] on input "I understand that this price [MEDICAL_DATA] may run at the same time as other p…" at bounding box center [121, 186] width 4 height 4
checkbox input "true"
click at [267, 197] on span "Confirm" at bounding box center [270, 198] width 13 height 4
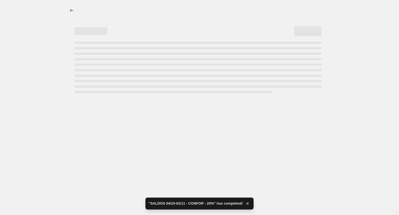
select select "percentage"
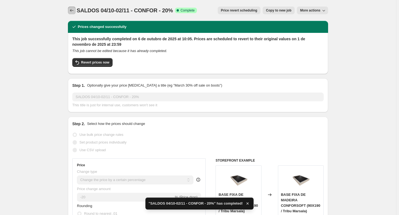
click at [76, 11] on button "Price change jobs" at bounding box center [72, 11] width 8 height 8
